Goal: Communication & Community: Answer question/provide support

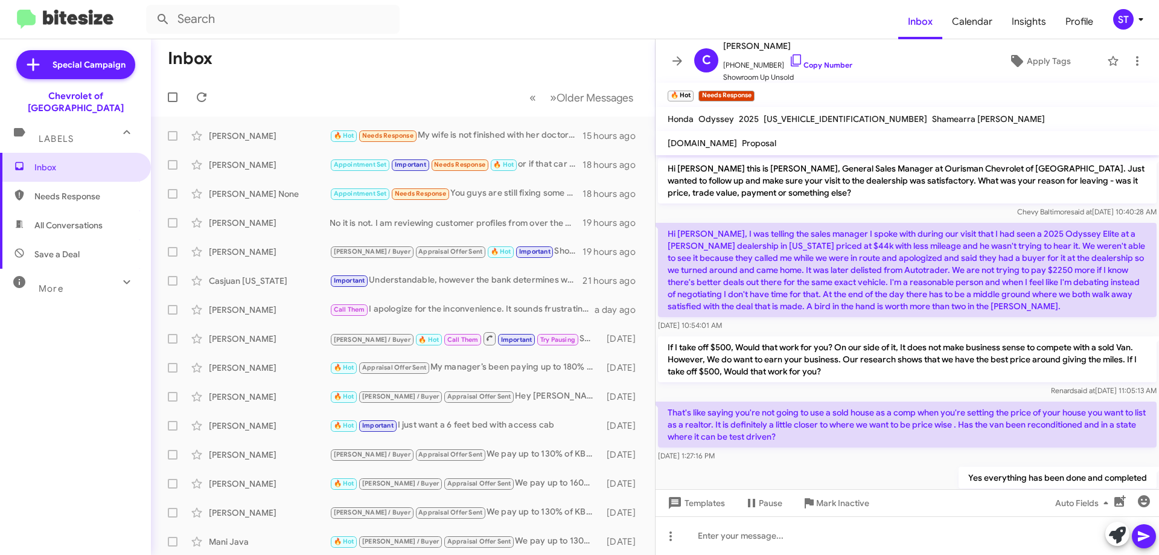
scroll to position [228, 0]
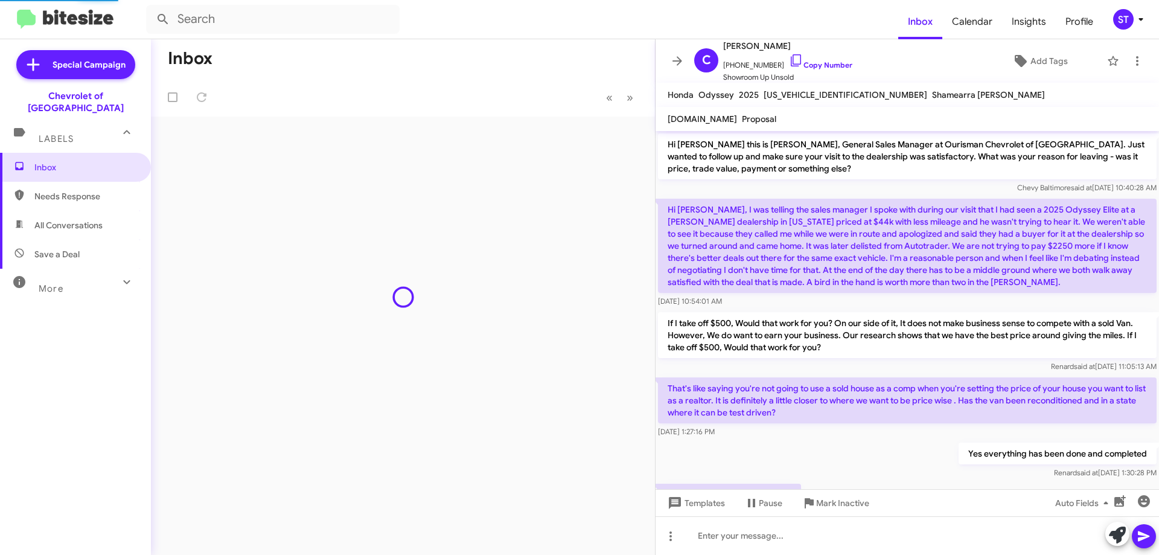
scroll to position [316, 0]
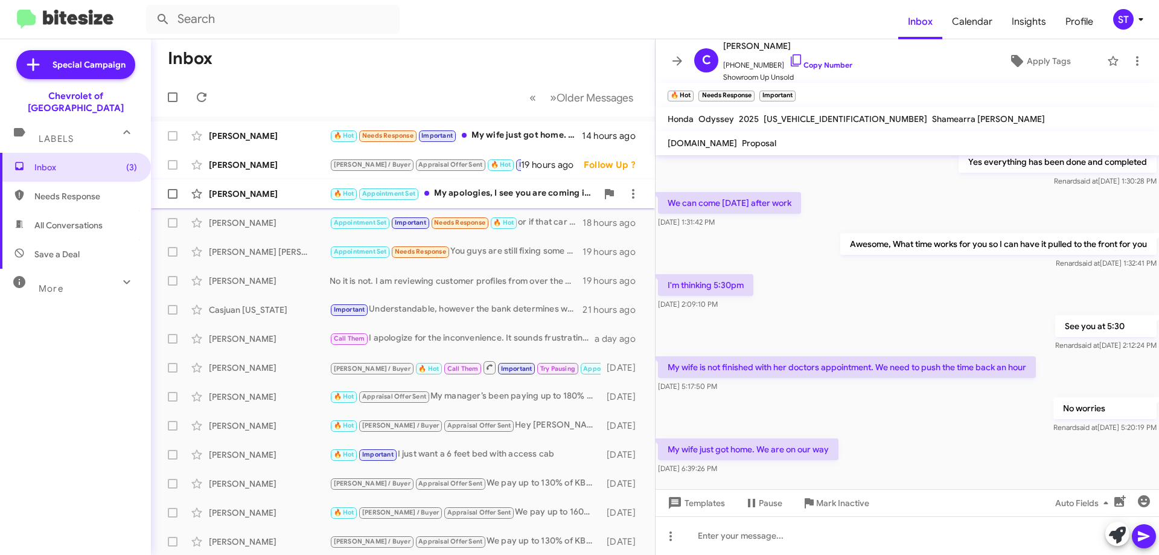
click at [451, 194] on div "🔥 Hot Appointment Set My apologies, I see you are coming in [DATE] at 6:30pm" at bounding box center [464, 194] width 268 height 14
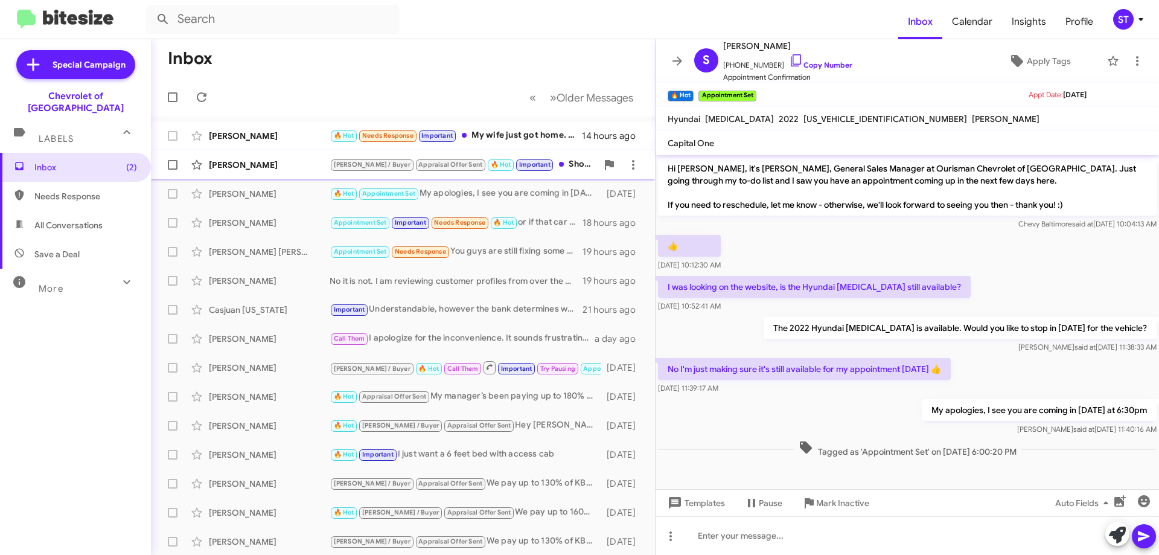
click at [298, 168] on div "[PERSON_NAME]" at bounding box center [269, 165] width 121 height 12
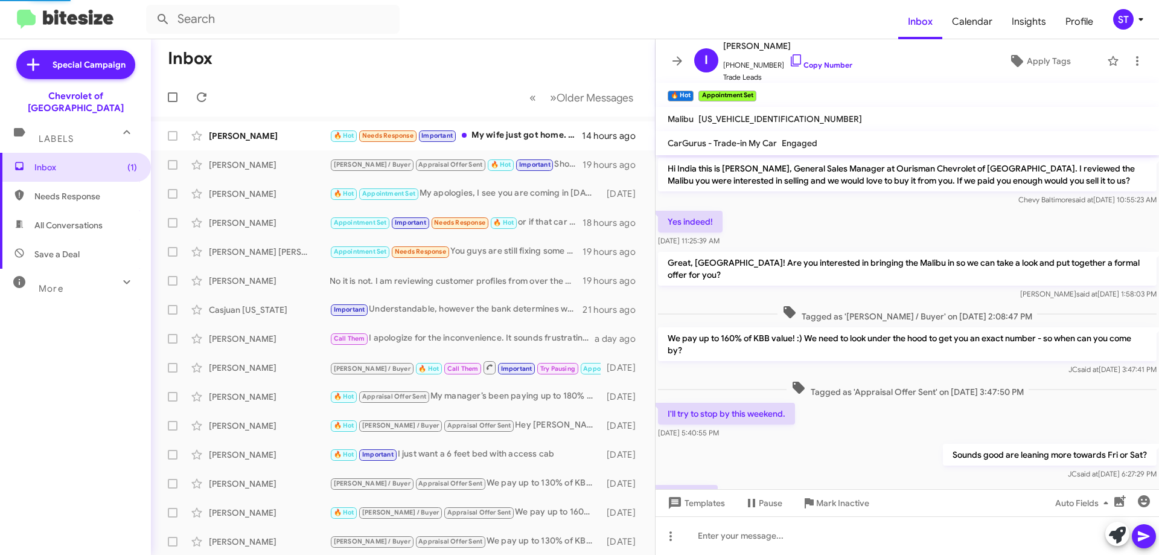
scroll to position [182, 0]
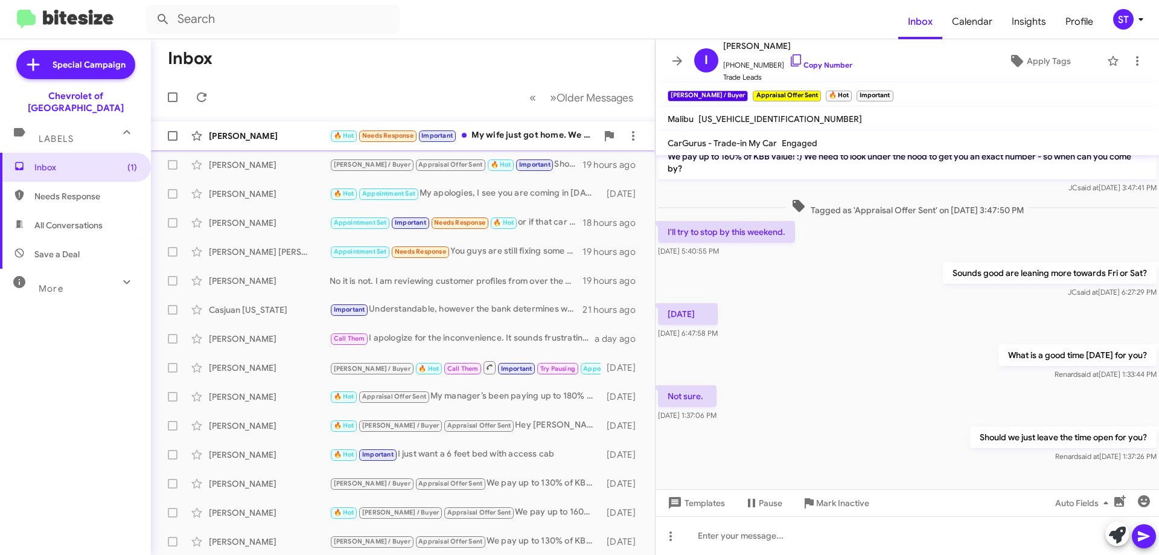
click at [286, 138] on div "[PERSON_NAME]" at bounding box center [269, 136] width 121 height 12
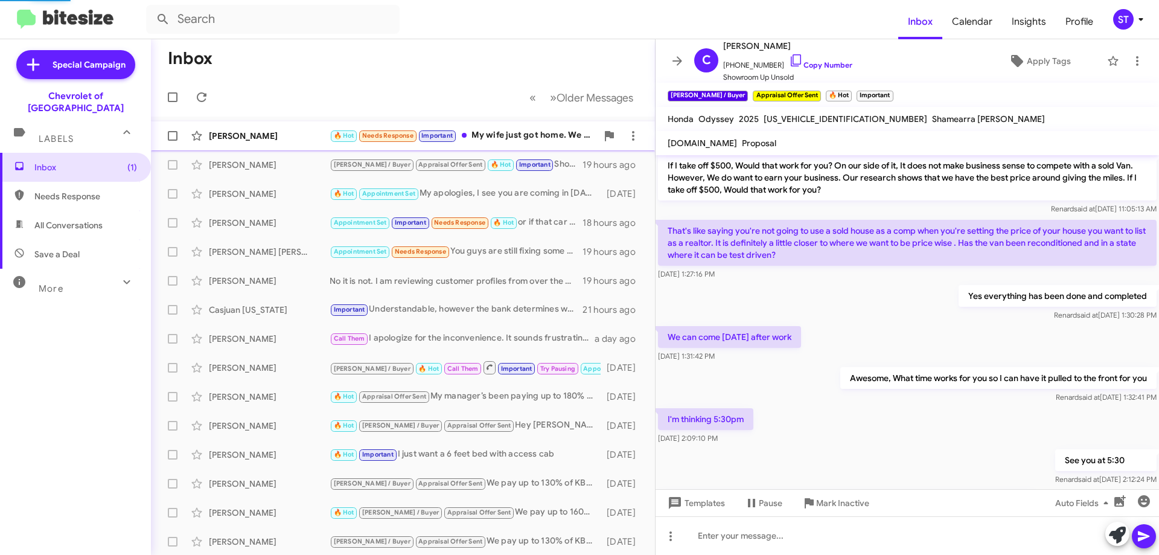
scroll to position [340, 0]
